Goal: Task Accomplishment & Management: Use online tool/utility

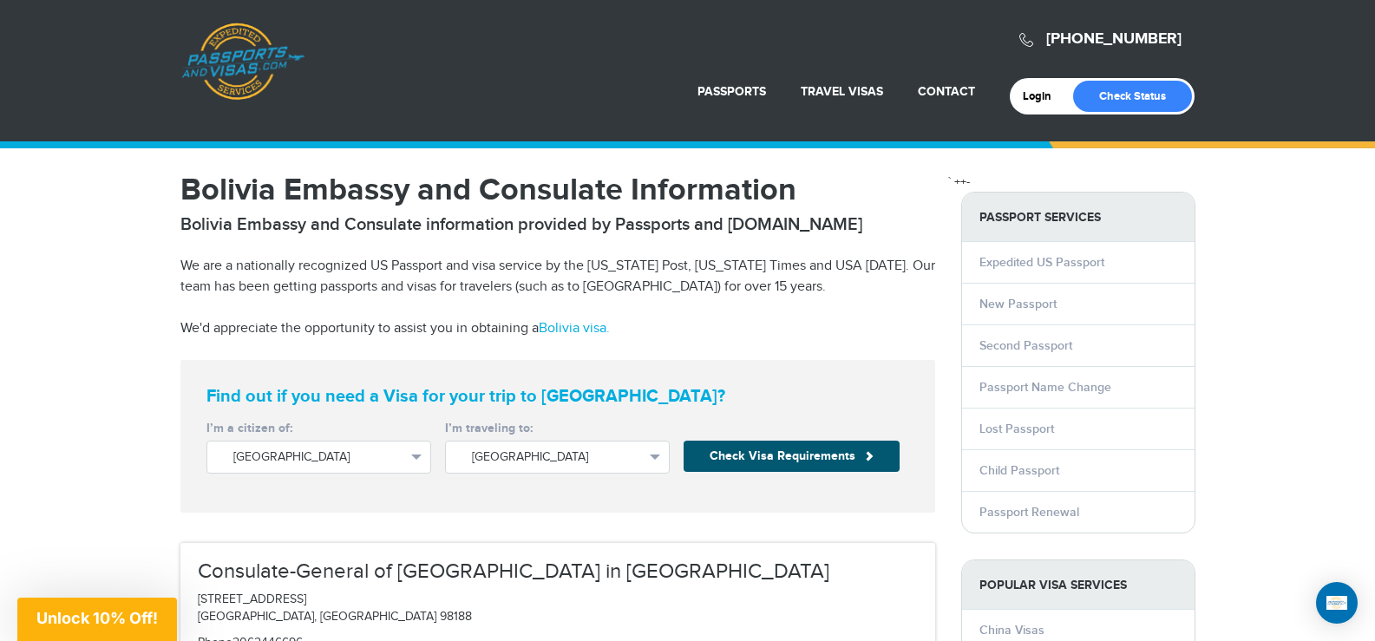
click at [726, 457] on button "Check Visa Requirements" at bounding box center [792, 456] width 216 height 31
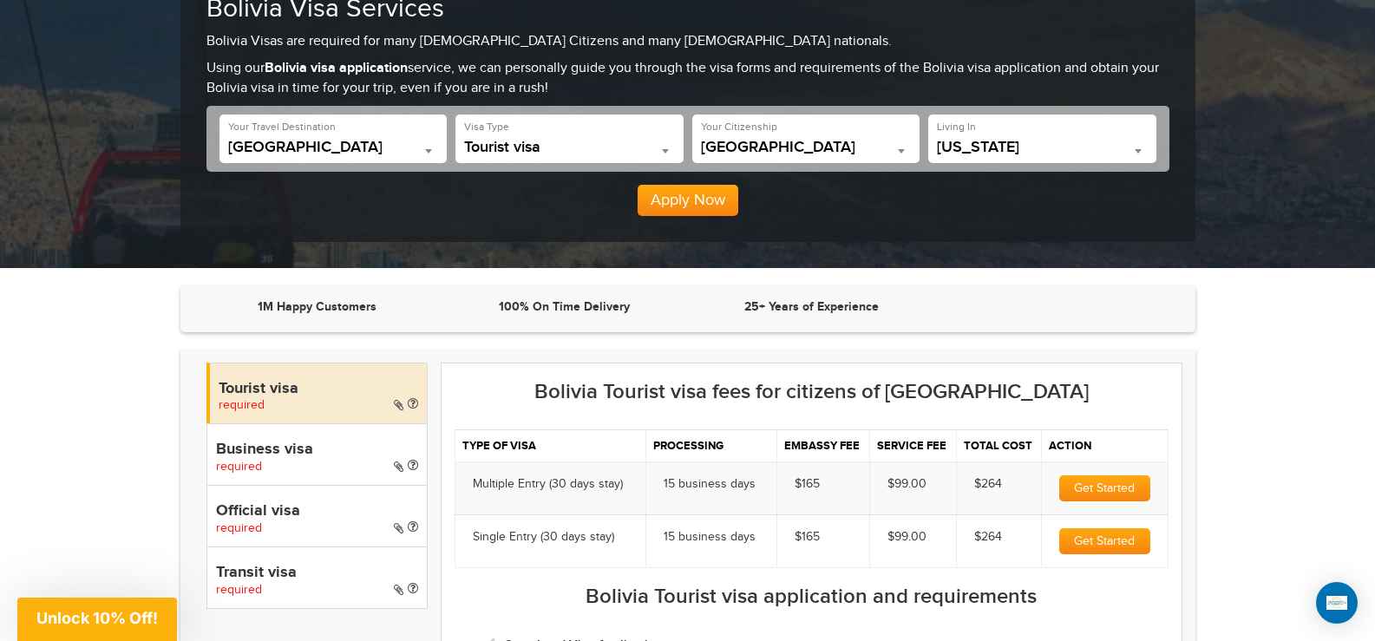
scroll to position [434, 0]
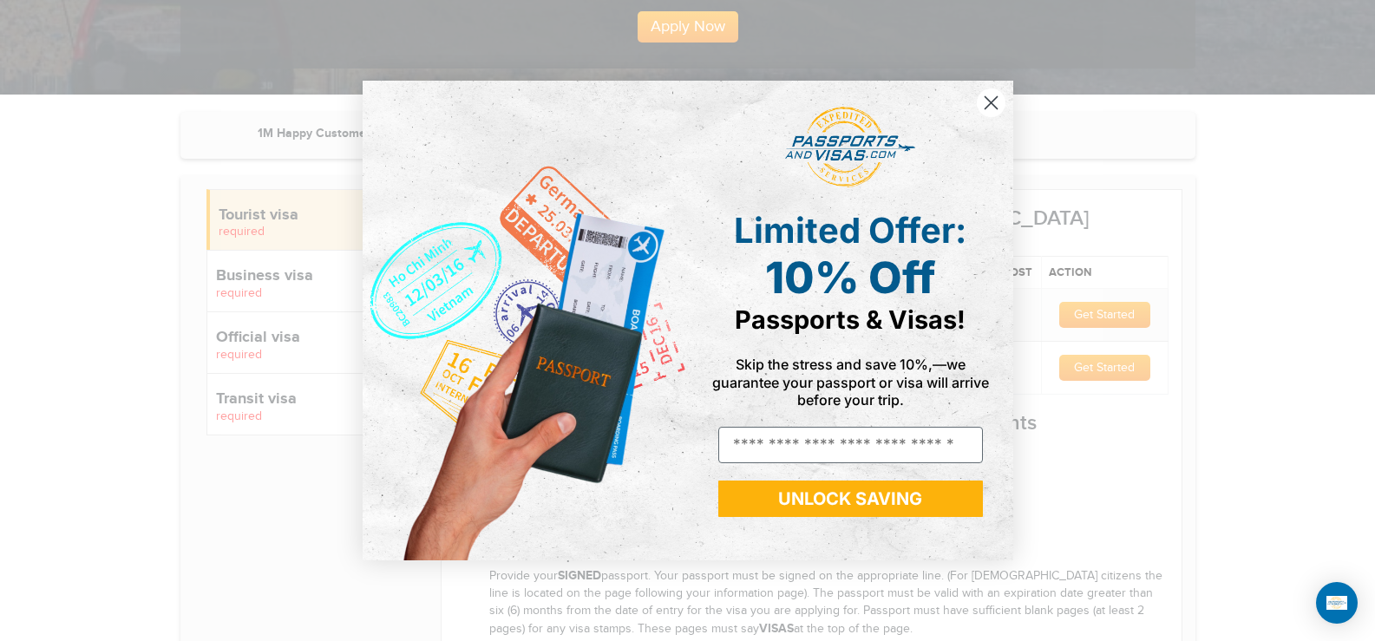
click at [995, 98] on icon "Close dialog" at bounding box center [991, 102] width 12 height 12
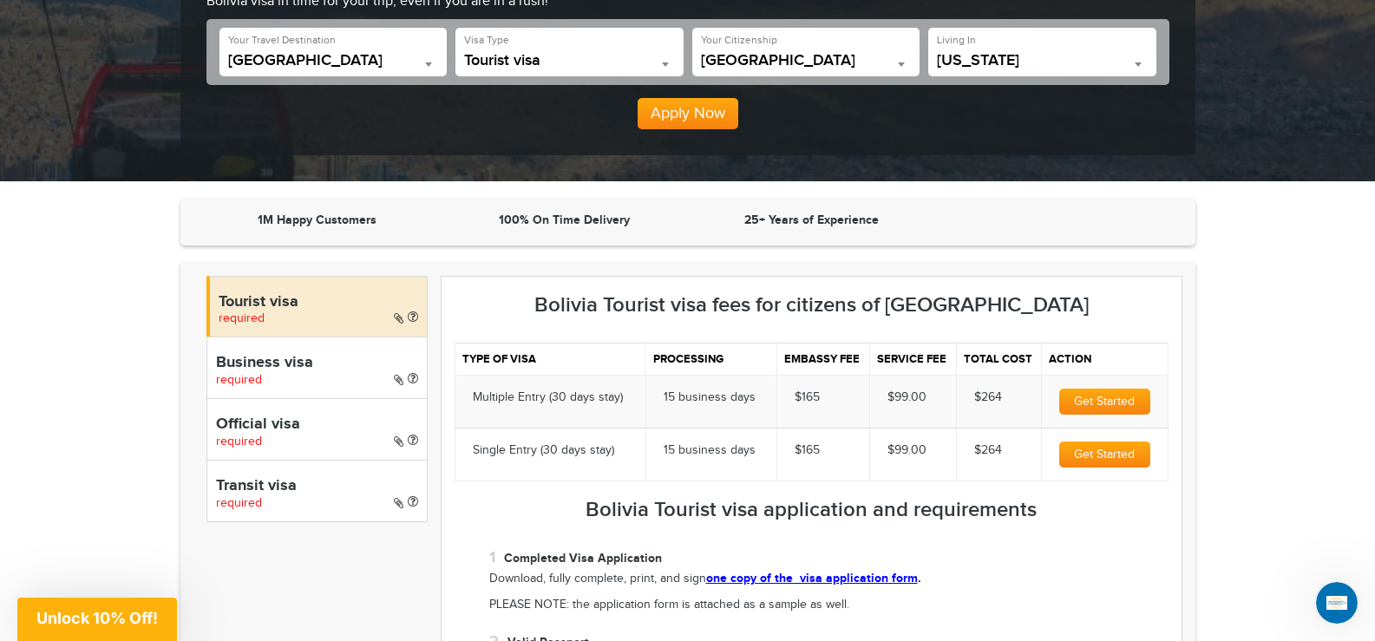
scroll to position [173, 0]
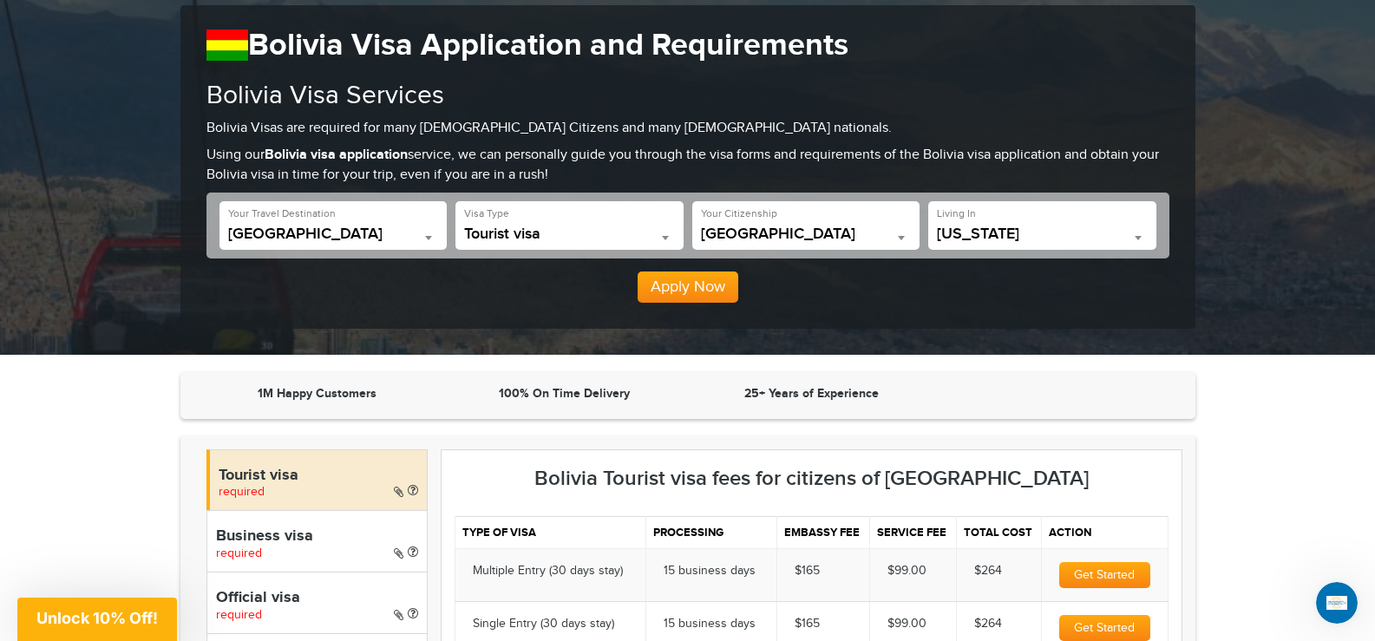
click at [585, 233] on span "Tourist visa" at bounding box center [569, 234] width 211 height 17
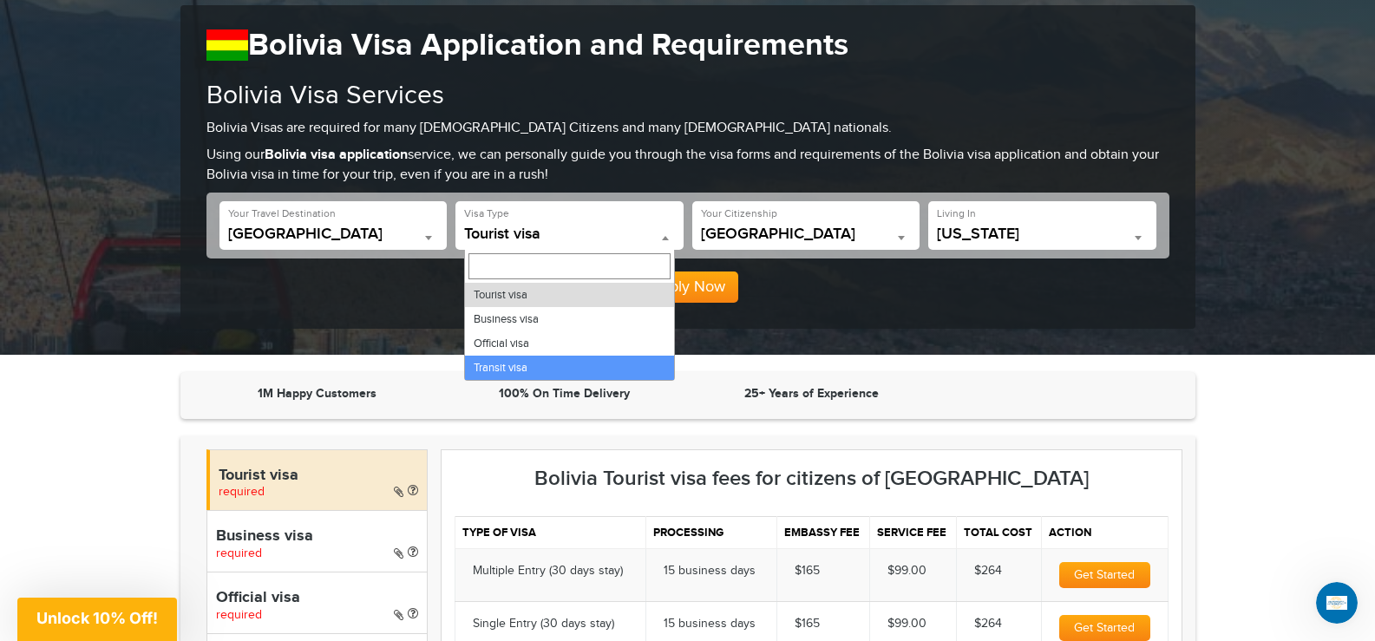
select select "*****"
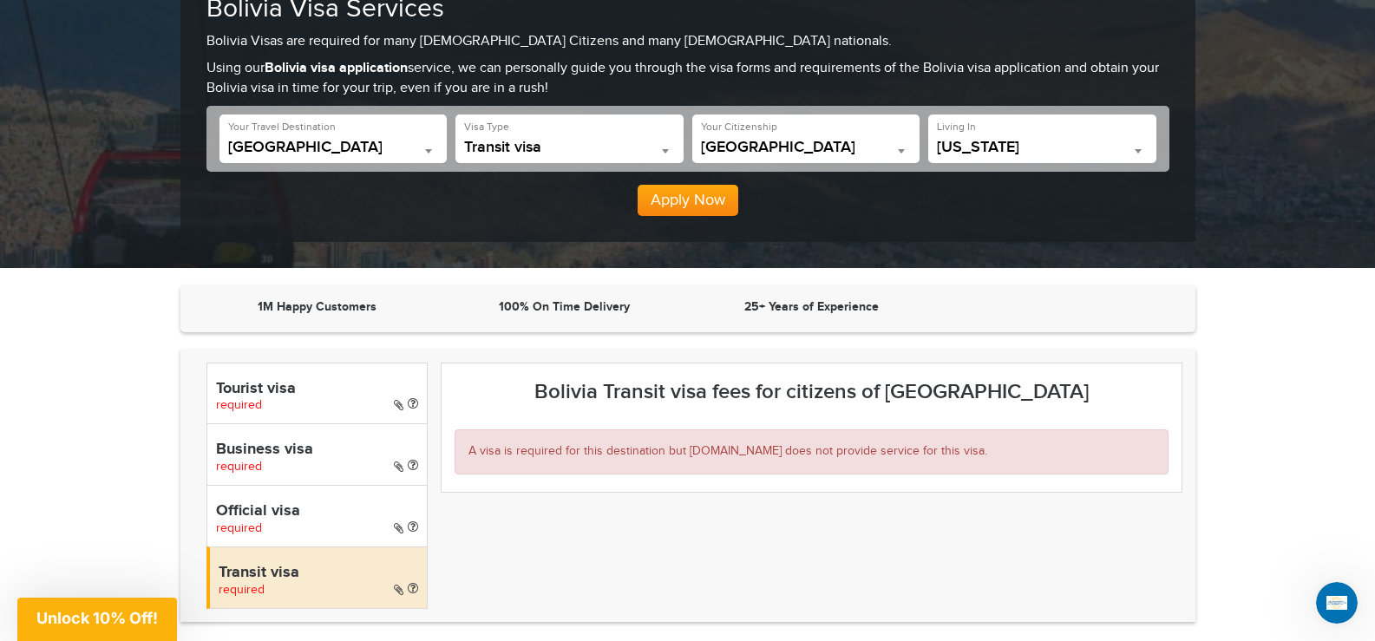
scroll to position [0, 0]
